Goal: Obtain resource: Obtain resource

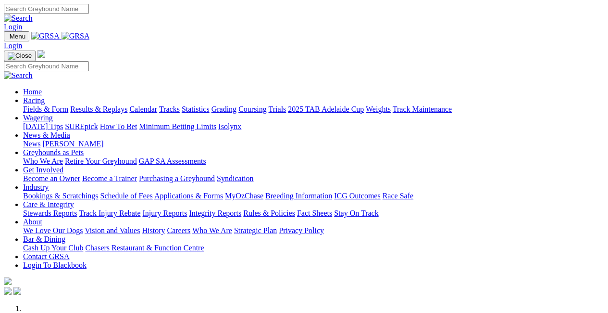
click at [34, 105] on link "Fields & Form" at bounding box center [45, 109] width 45 height 8
